Goal: Information Seeking & Learning: Learn about a topic

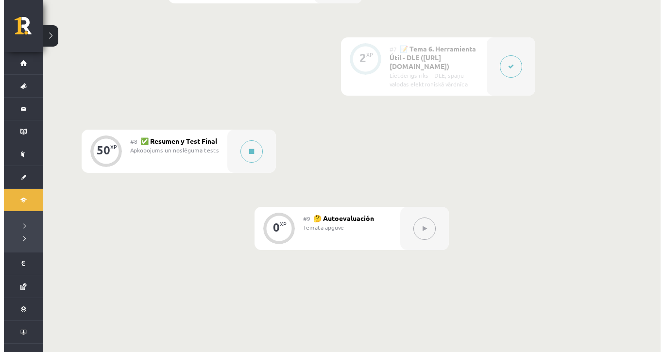
scroll to position [785, 0]
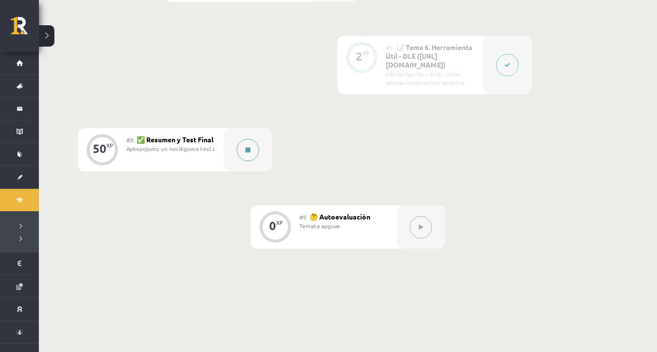
click at [246, 147] on icon at bounding box center [247, 150] width 5 height 6
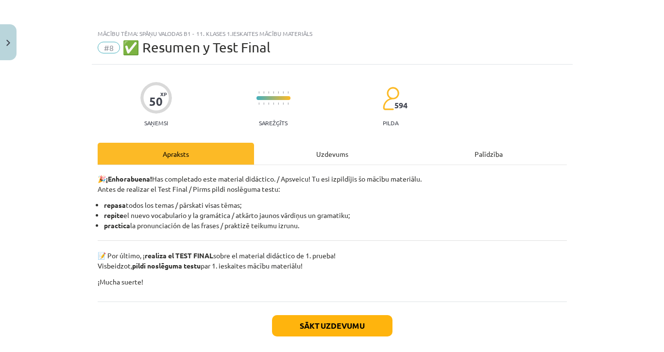
click at [310, 324] on button "Sākt uzdevumu" at bounding box center [332, 325] width 121 height 21
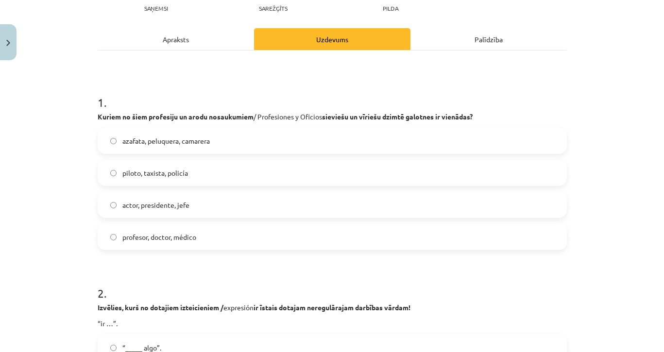
scroll to position [127, 0]
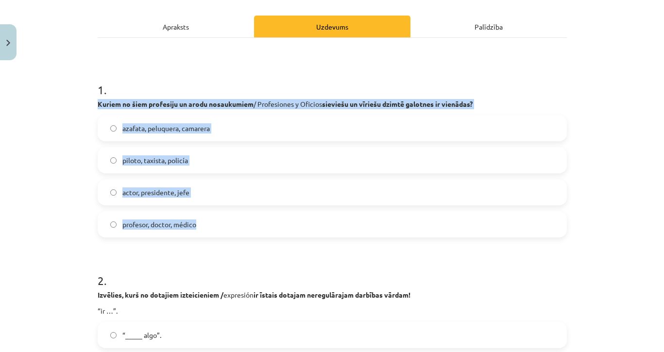
drag, startPoint x: 91, startPoint y: 103, endPoint x: 209, endPoint y: 225, distance: 169.1
copy div "Kuriem no šiem profesiju un arodu nosaukumiem / Profesiones y Oficios sieviešu …"
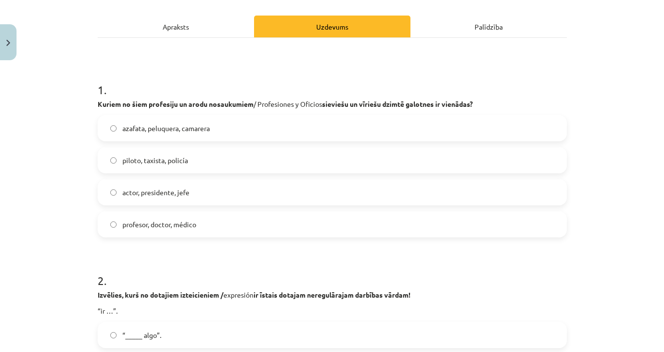
click at [182, 166] on label "piloto, taxista, policía" at bounding box center [333, 160] width 468 height 24
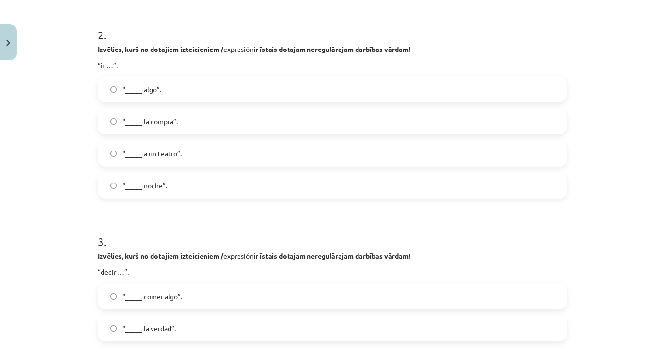
scroll to position [357, 0]
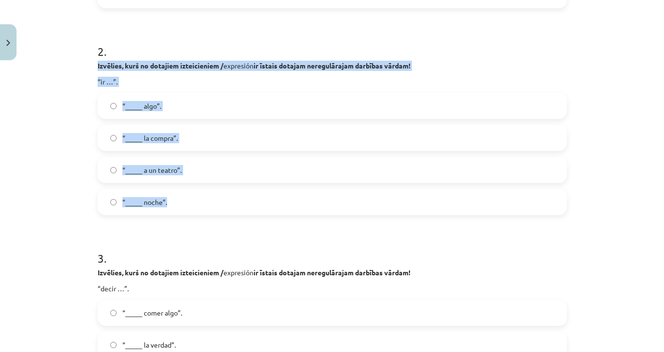
drag, startPoint x: 89, startPoint y: 65, endPoint x: 226, endPoint y: 214, distance: 202.3
copy div "Izvēlies, kurš no dotajiem izteicieniem / expresión ir īstais dotajam neregulār…"
click at [220, 105] on label "“_____ algo”." at bounding box center [333, 106] width 468 height 24
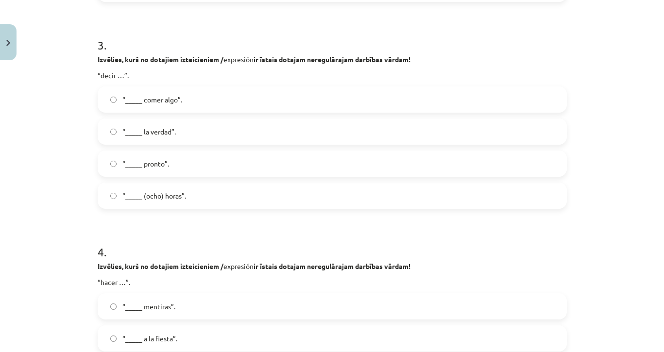
scroll to position [562, 0]
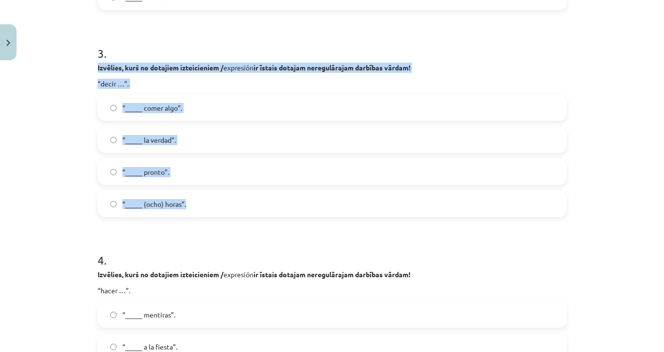
drag, startPoint x: 90, startPoint y: 67, endPoint x: 217, endPoint y: 201, distance: 184.6
copy div "Izvēlies, kurš no dotajiem izteicieniem / expresión ir īstais dotajam neregulār…"
click at [199, 143] on label "“_____ la verdad”." at bounding box center [333, 140] width 468 height 24
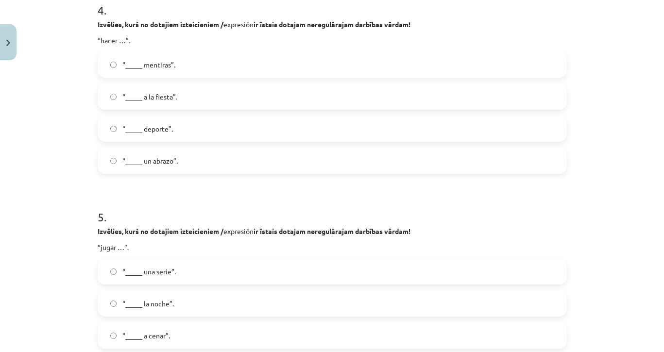
scroll to position [804, 0]
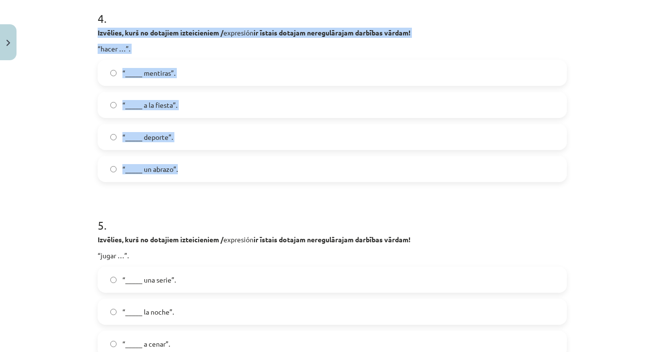
drag, startPoint x: 89, startPoint y: 30, endPoint x: 196, endPoint y: 174, distance: 179.0
copy div "Izvēlies, kurš no dotajiem izteicieniem / expresión ir īstais dotajam neregulār…"
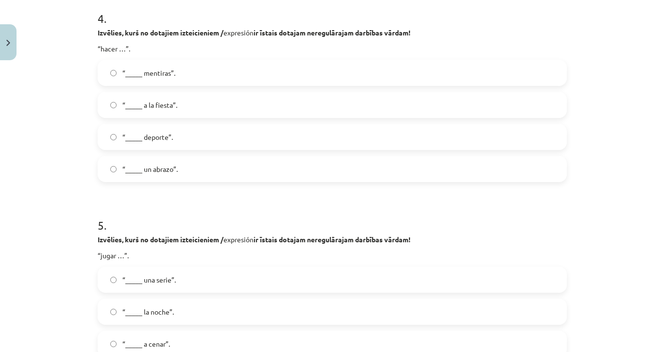
click at [248, 144] on label "“_____ deporte”." at bounding box center [333, 137] width 468 height 24
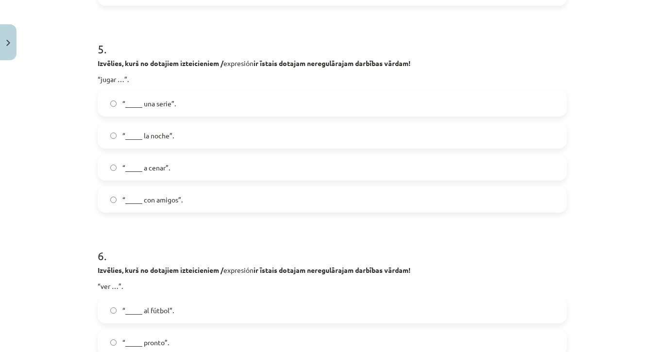
scroll to position [1010, 0]
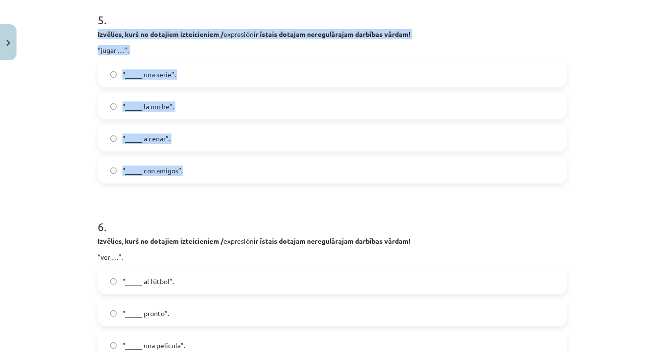
drag, startPoint x: 91, startPoint y: 34, endPoint x: 192, endPoint y: 181, distance: 179.0
copy div "Izvēlies, kurš no dotajiem izteicieniem / expresión ir īstais dotajam neregulār…"
click at [239, 174] on label "“_____ con amigos”." at bounding box center [333, 170] width 468 height 24
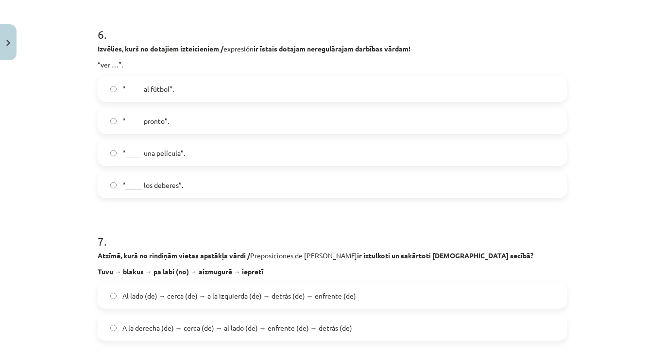
scroll to position [1194, 0]
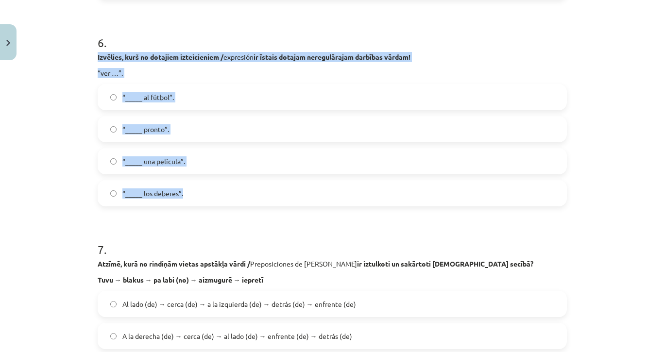
drag, startPoint x: 91, startPoint y: 56, endPoint x: 197, endPoint y: 197, distance: 176.6
click at [197, 197] on div "50 XP Saņemsi Sarežģīts 594 pilda Apraksts Uzdevums Palīdzība 1 . Kuriem no šie…" at bounding box center [332, 313] width 481 height 2884
copy div "Izvēlies, kurš no dotajiem izteicieniem / expresión ir īstais dotajam neregulār…"
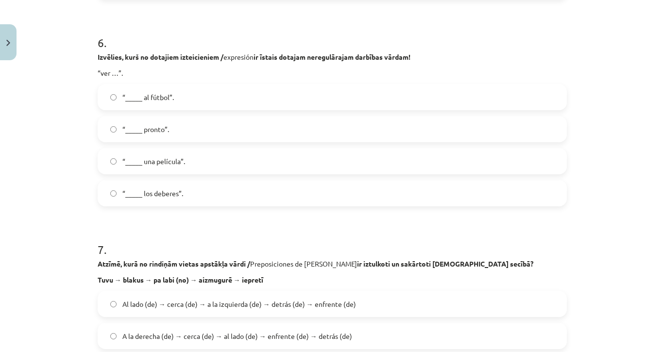
click at [262, 225] on form "1 . Kuriem no šiem profesiju un arodu nosaukumiem / Profesiones y Oficios sievi…" at bounding box center [333, 336] width 470 height 2672
click at [140, 164] on span "“_____ una película”." at bounding box center [153, 162] width 63 height 10
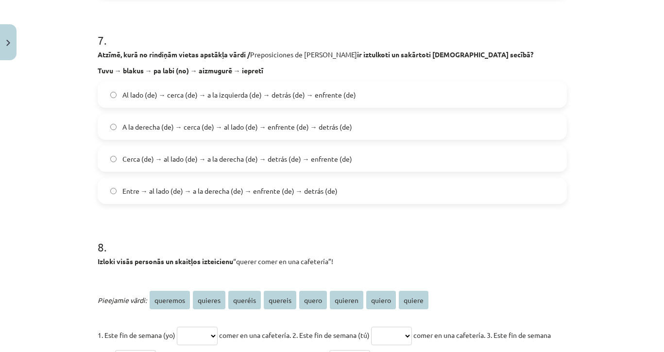
scroll to position [1395, 0]
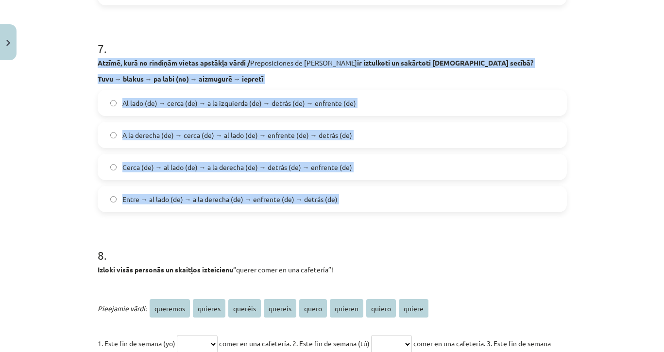
drag, startPoint x: 92, startPoint y: 61, endPoint x: 313, endPoint y: 217, distance: 270.5
click at [313, 217] on div "50 XP Saņemsi Sarežģīts 594 pilda Apraksts Uzdevums Palīdzība 1 . Kuriem no šie…" at bounding box center [332, 112] width 481 height 2884
copy div "Atzīmē, kurā no rindiņām vietas apstākļa vārdi / Preposiciones de Lugar ir iztu…"
click at [279, 211] on label "Entre → al lado (de) → a la derecha (de) → enfrente (de) → detrás (de)" at bounding box center [333, 199] width 468 height 24
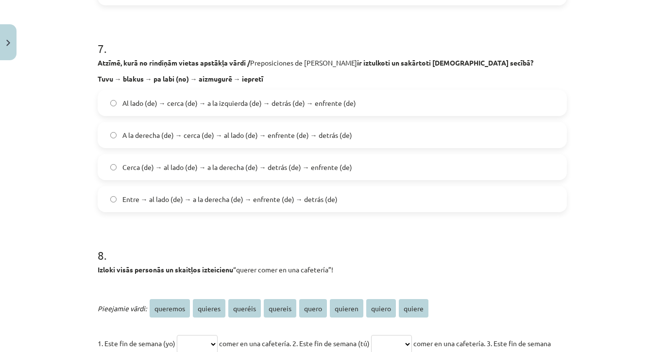
click at [156, 166] on span "Cerca (de) → al lado (de) → a la derecha (de) → detrás (de) → enfrente (de)" at bounding box center [237, 167] width 230 height 10
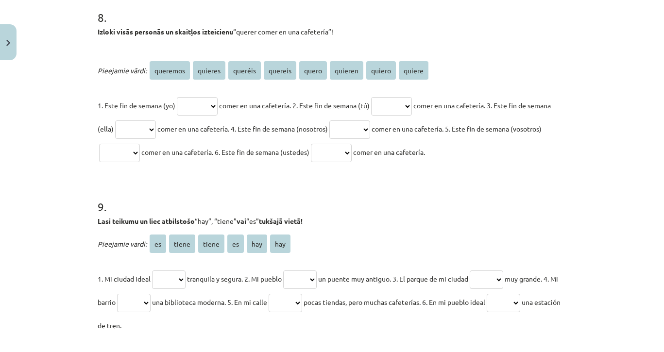
scroll to position [1637, 0]
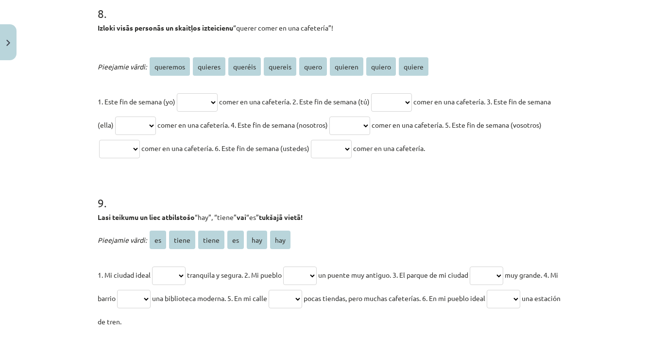
select select "*******"
select select "******"
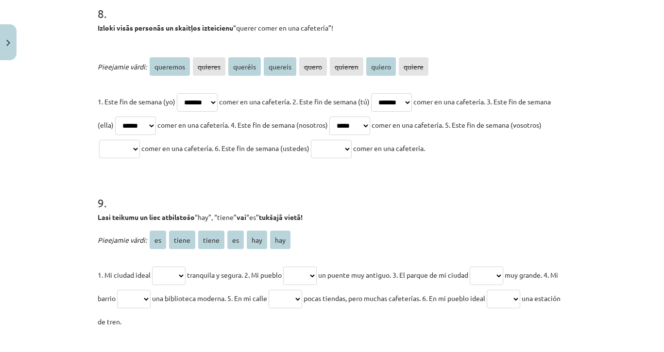
select select "********"
select select "*******"
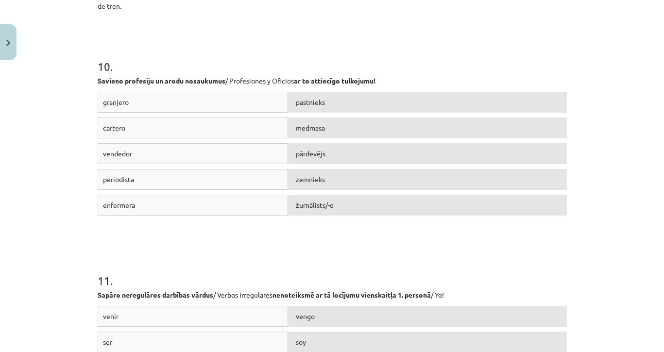
scroll to position [1982, 0]
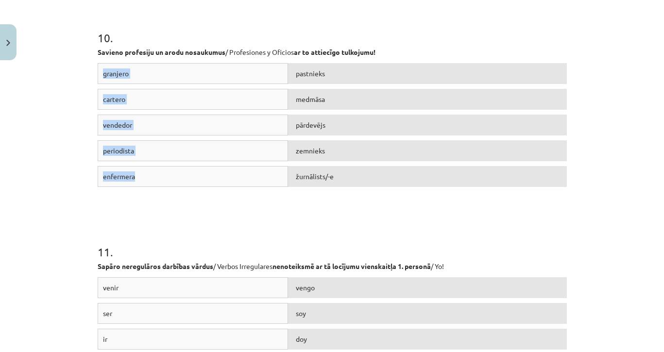
drag, startPoint x: 97, startPoint y: 71, endPoint x: 138, endPoint y: 190, distance: 125.6
click at [138, 190] on div "granjero pastnieks cartero medmāsa vendedor pārdevējs periodista zemnieks enfer…" at bounding box center [333, 136] width 470 height 146
copy div "granjero pastnieks cartero medmāsa vendedor pārdevējs periodista zemnieks enfer…"
click at [244, 228] on div "11 . Sapāro neregulāros darbības vārdus / Verbos Irregulares nenoteiksmē ar tā …" at bounding box center [333, 316] width 470 height 214
drag, startPoint x: 100, startPoint y: 72, endPoint x: 126, endPoint y: 77, distance: 27.2
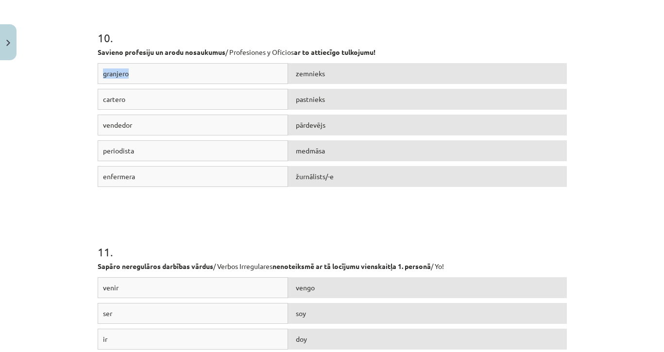
click at [126, 77] on div "granjero" at bounding box center [193, 73] width 191 height 21
copy div "granjero"
click at [316, 229] on h1 "11 ." at bounding box center [333, 243] width 470 height 30
click at [98, 99] on div "cartero" at bounding box center [193, 99] width 191 height 21
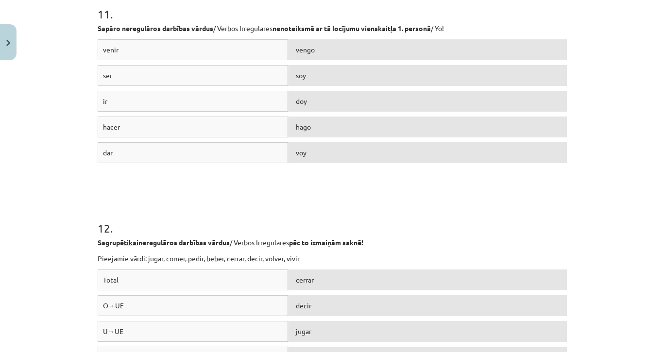
scroll to position [2228, 0]
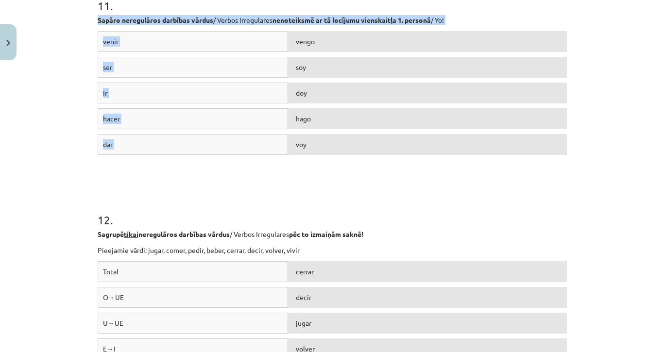
drag, startPoint x: 91, startPoint y: 20, endPoint x: 304, endPoint y: 151, distance: 249.8
copy div "Sapāro neregulāros darbības vārdus / Verbos Irregulares nenoteiksmē ar tā locīj…"
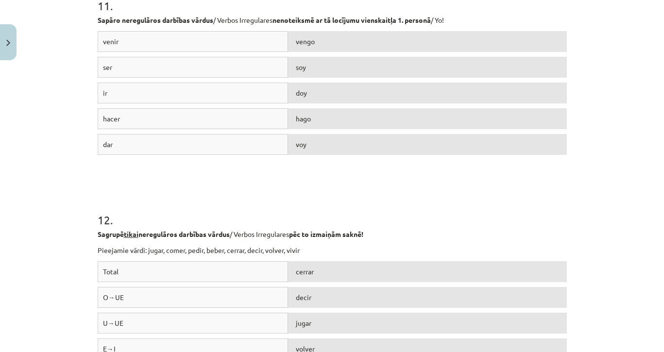
click at [260, 203] on h1 "12 ." at bounding box center [333, 211] width 470 height 30
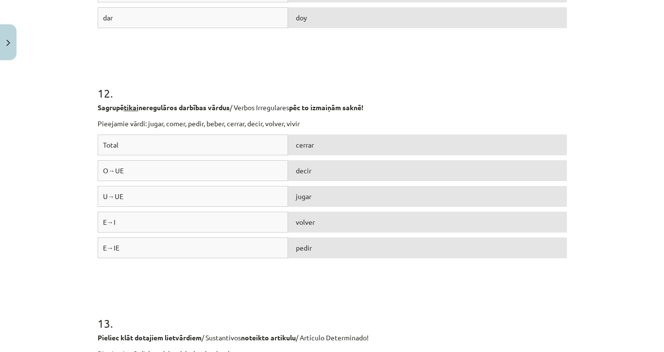
scroll to position [2363, 0]
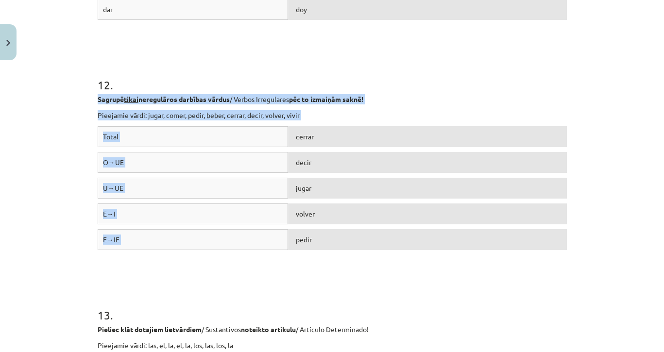
drag, startPoint x: 91, startPoint y: 98, endPoint x: 319, endPoint y: 238, distance: 267.9
click at [228, 260] on div "Total cerrar O→UE decir U→UE jugar E→I volver E→IE pedir" at bounding box center [333, 199] width 470 height 146
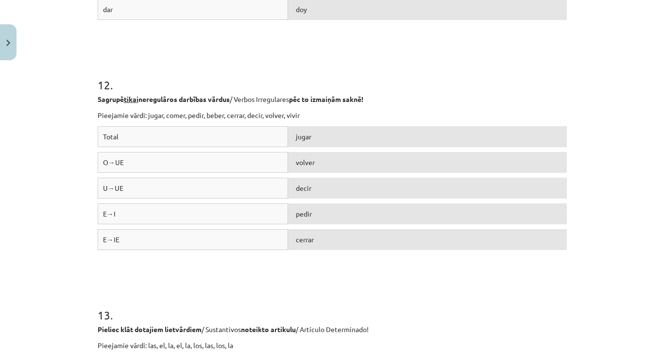
scroll to position [2622, 0]
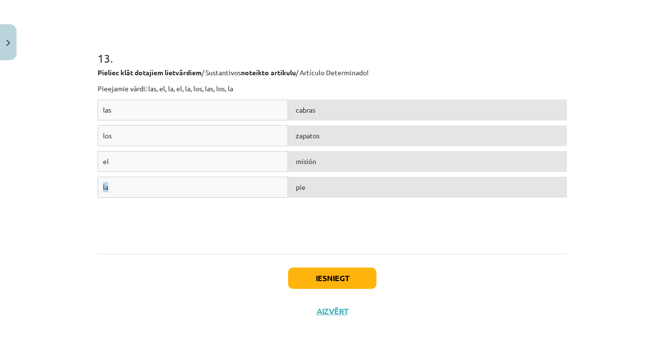
drag, startPoint x: 125, startPoint y: 191, endPoint x: 125, endPoint y: 161, distance: 29.2
click at [125, 161] on div "las cabras los zapatos el misión la pie" at bounding box center [333, 173] width 470 height 146
click at [283, 196] on div "la" at bounding box center [193, 187] width 191 height 21
click at [313, 280] on button "Iesniegt" at bounding box center [332, 278] width 88 height 21
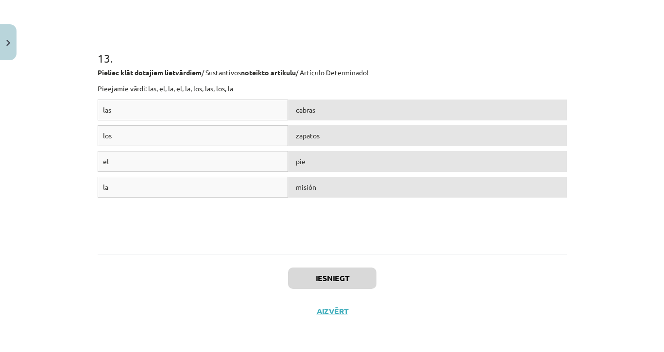
click at [313, 280] on button "Iesniegt" at bounding box center [332, 278] width 88 height 21
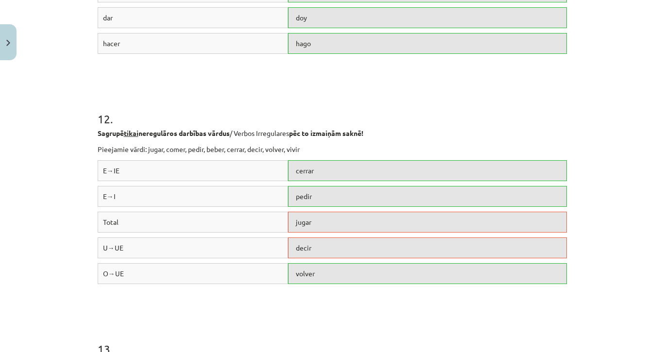
scroll to position [2653, 0]
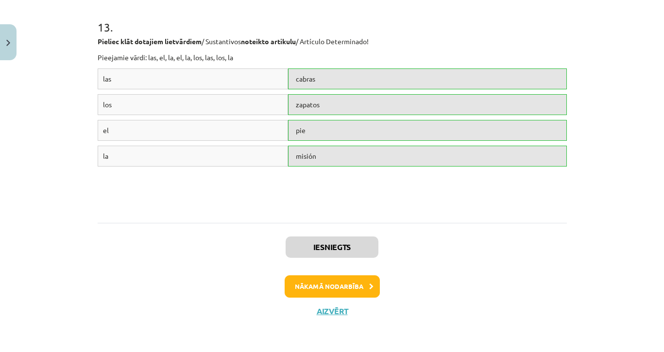
click at [349, 281] on button "Nākamā nodarbība" at bounding box center [332, 287] width 95 height 22
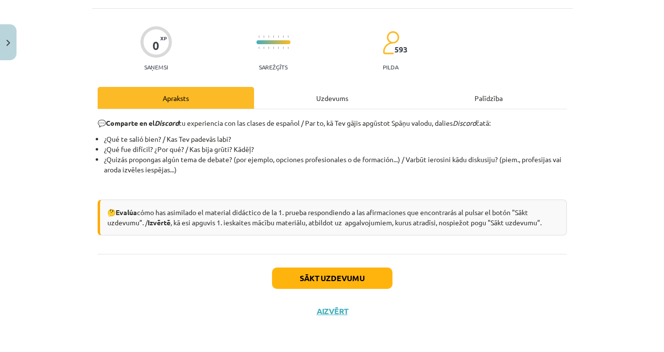
click at [349, 279] on button "Sākt uzdevumu" at bounding box center [332, 278] width 121 height 21
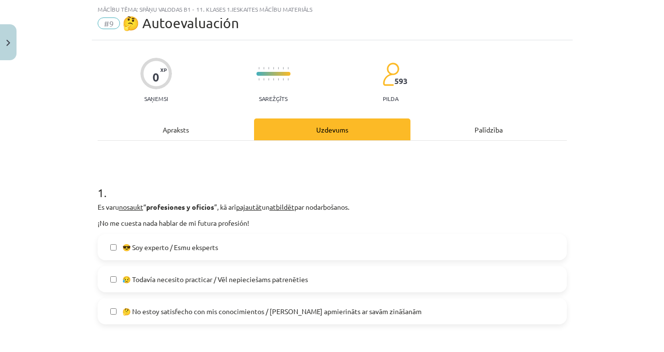
click at [235, 282] on span "😥 Todavía necesito practicar / Vēl nepieciešams patrenēties" at bounding box center [215, 280] width 186 height 10
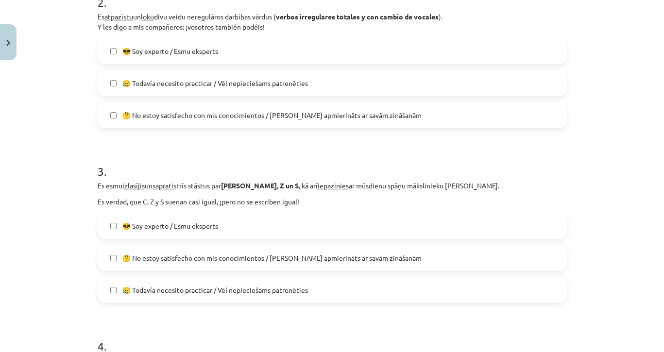
scroll to position [384, 0]
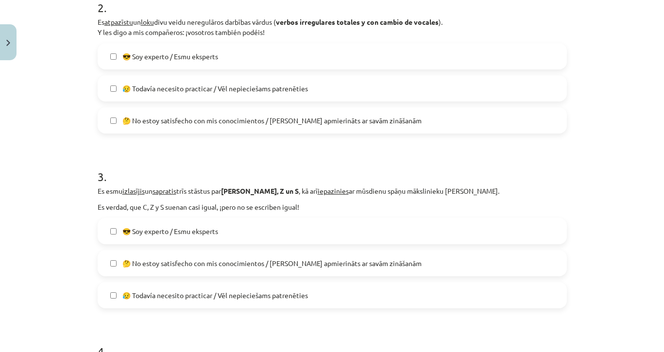
click at [309, 85] on label "😥 Todavía necesito practicar / Vēl nepieciešams patrenēties" at bounding box center [333, 88] width 468 height 24
click at [241, 298] on span "😥 Todavía necesito practicar / Vēl nepieciešams patrenēties" at bounding box center [215, 296] width 186 height 10
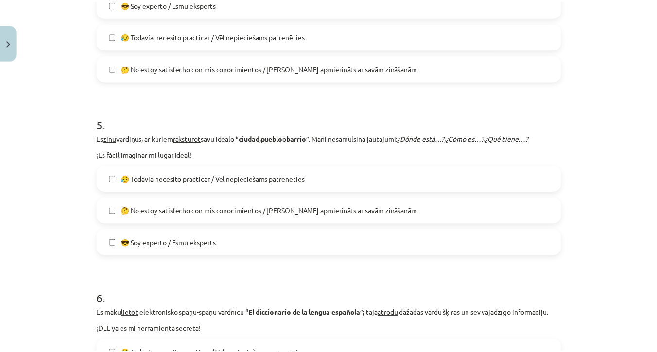
scroll to position [980, 0]
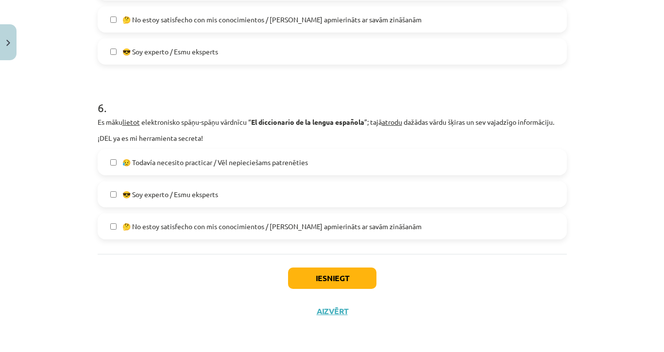
click at [368, 281] on button "Iesniegt" at bounding box center [332, 278] width 88 height 21
click at [336, 278] on button "Iesniegt" at bounding box center [332, 278] width 88 height 21
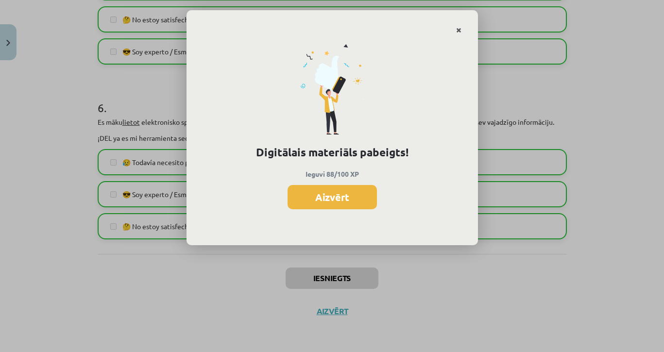
click at [460, 28] on icon "Close" at bounding box center [458, 30] width 5 height 7
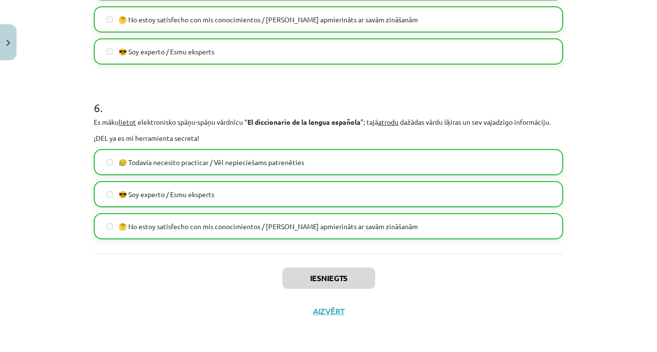
click at [6, 55] on button "Close" at bounding box center [8, 42] width 17 height 36
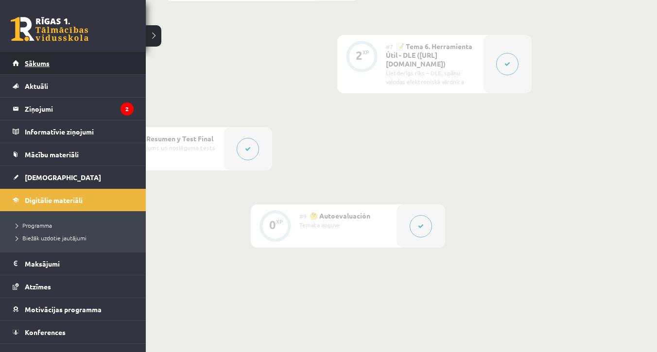
click at [56, 66] on link "Sākums" at bounding box center [73, 63] width 121 height 22
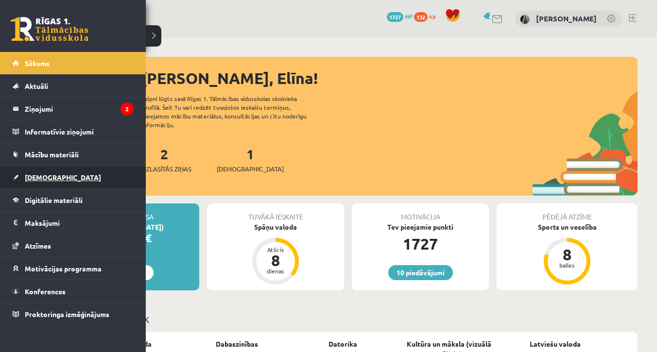
click at [36, 187] on link "[DEMOGRAPHIC_DATA]" at bounding box center [73, 177] width 121 height 22
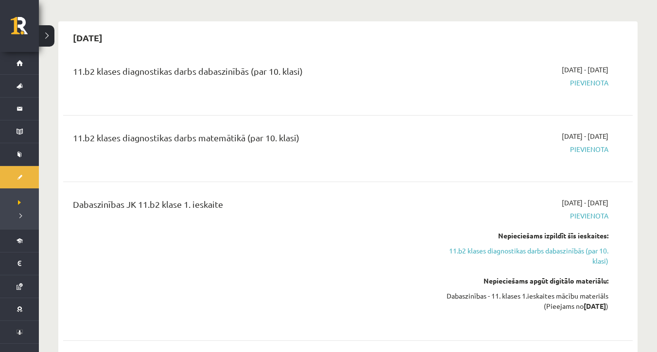
scroll to position [1558, 0]
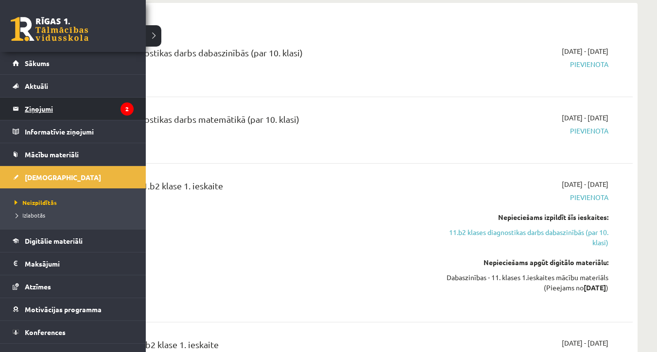
click at [34, 110] on legend "Ziņojumi 2" at bounding box center [79, 109] width 109 height 22
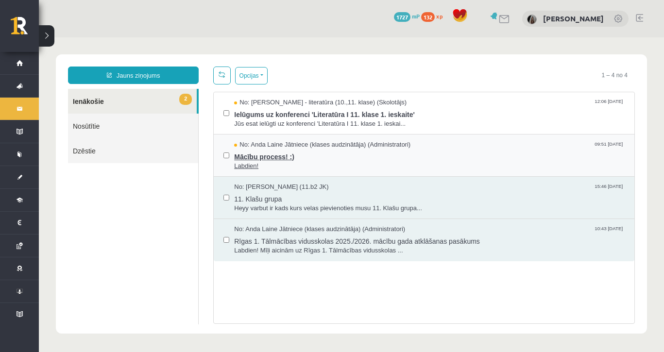
click at [261, 159] on span "Mācību process! :)" at bounding box center [429, 156] width 391 height 12
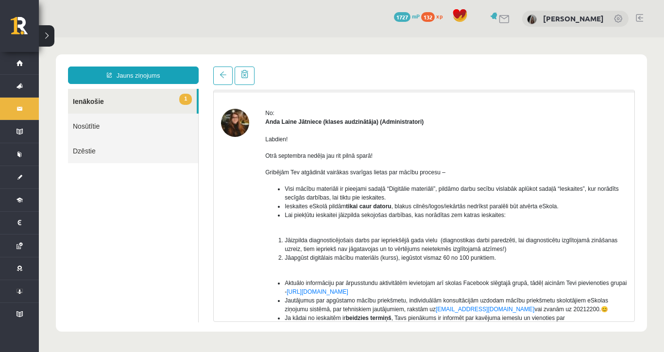
scroll to position [25, 0]
click at [226, 76] on span at bounding box center [223, 74] width 7 height 7
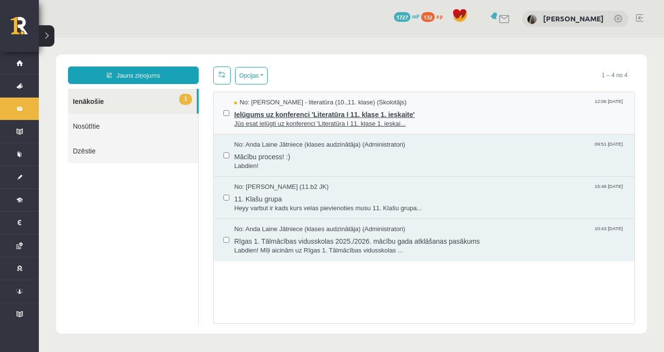
scroll to position [0, 0]
click at [258, 120] on span "Jūs esat ielūgti uz konferenci 'Literatūra I 11. klase 1. ieskai..." at bounding box center [429, 124] width 391 height 9
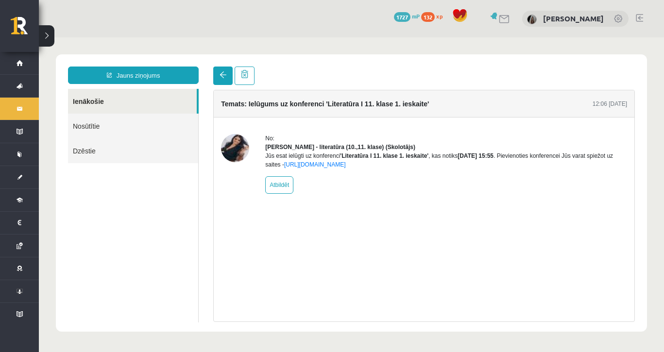
click at [227, 80] on link at bounding box center [222, 76] width 19 height 18
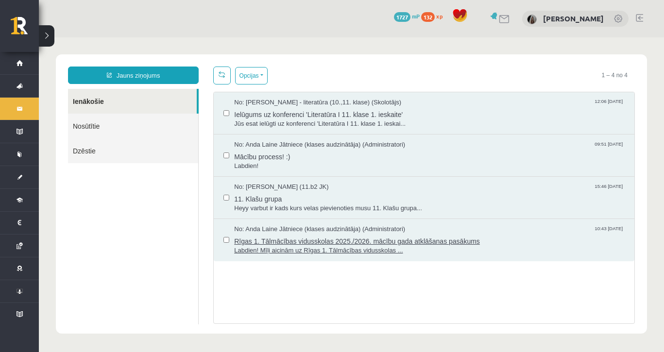
click at [279, 247] on span "Labdien! Mīļi aicinām uz Rīgas 1. Tālmācības vidusskolas ..." at bounding box center [429, 250] width 391 height 9
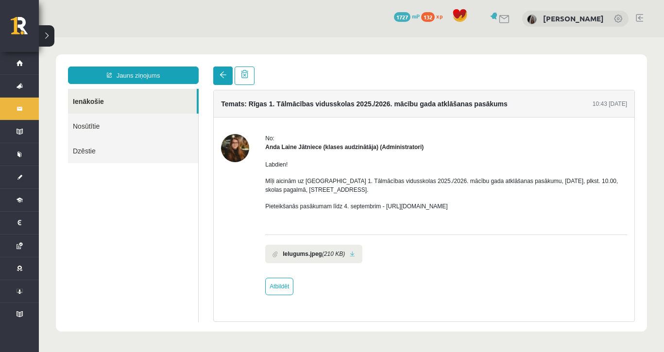
click at [228, 82] on link at bounding box center [222, 76] width 19 height 18
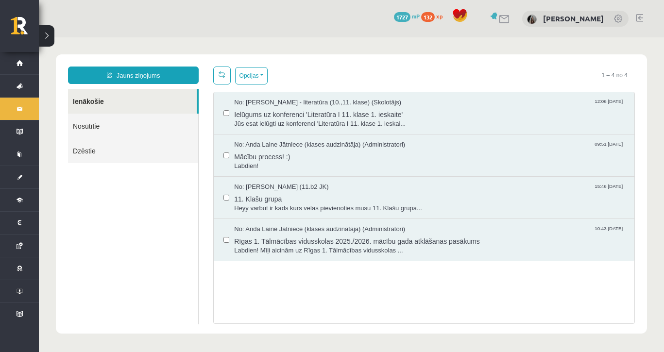
click at [96, 117] on link "Nosūtītie" at bounding box center [133, 126] width 130 height 25
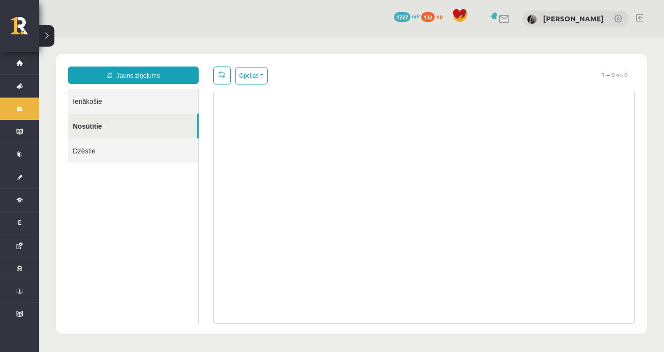
click at [96, 126] on link "Nosūtītie" at bounding box center [132, 126] width 129 height 25
click at [92, 100] on link "Ienākošie" at bounding box center [133, 101] width 130 height 25
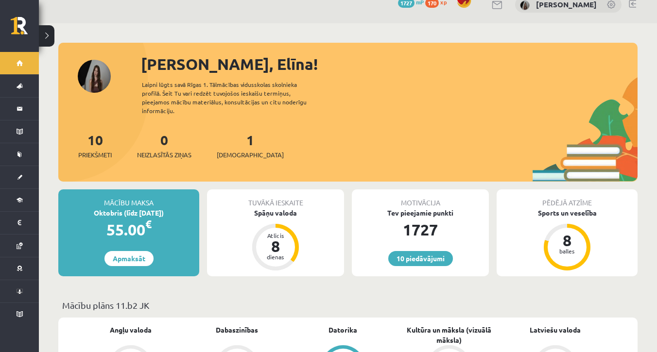
scroll to position [5, 0]
